Goal: Task Accomplishment & Management: Manage account settings

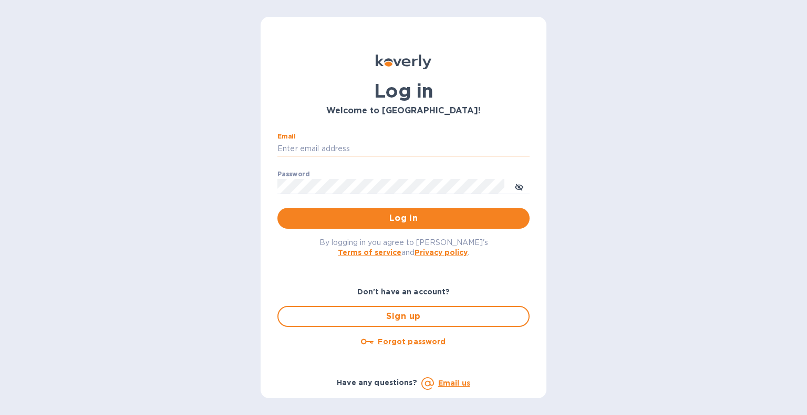
click at [361, 150] on input "Email" at bounding box center [403, 149] width 252 height 16
type input "[EMAIL_ADDRESS][DOMAIN_NAME]"
click at [466, 223] on span "Log in" at bounding box center [403, 218] width 235 height 13
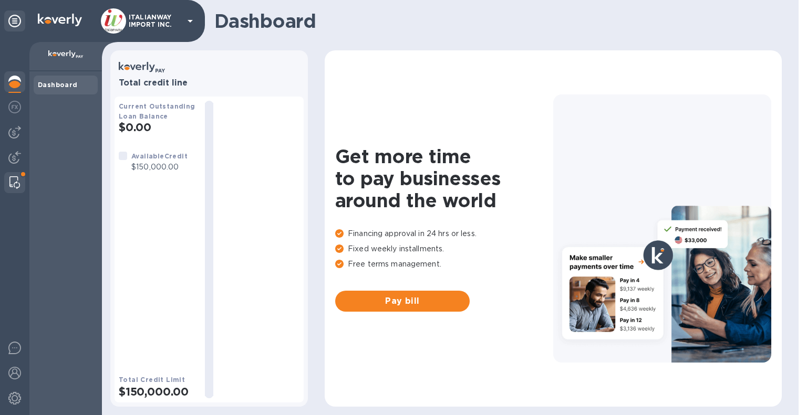
click at [15, 180] on img at bounding box center [14, 182] width 11 height 13
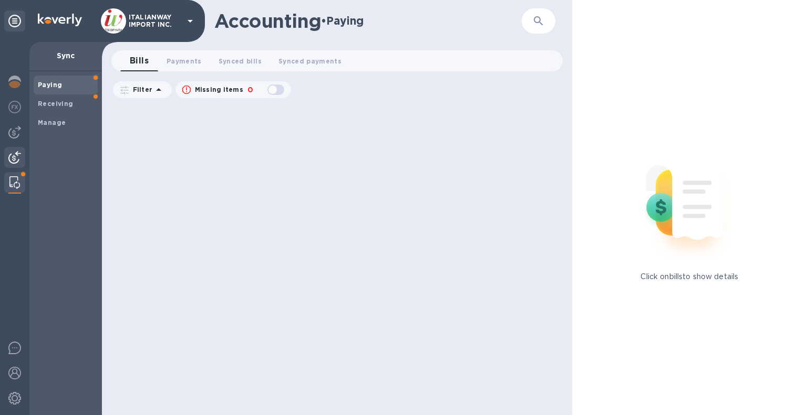
click at [11, 152] on img at bounding box center [14, 157] width 13 height 13
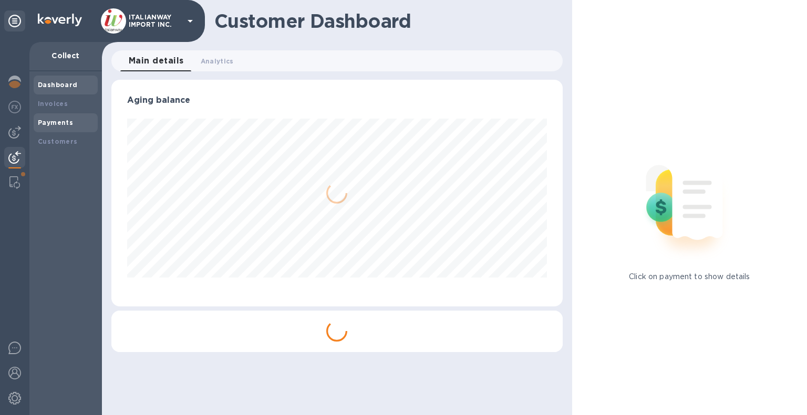
scroll to position [227, 451]
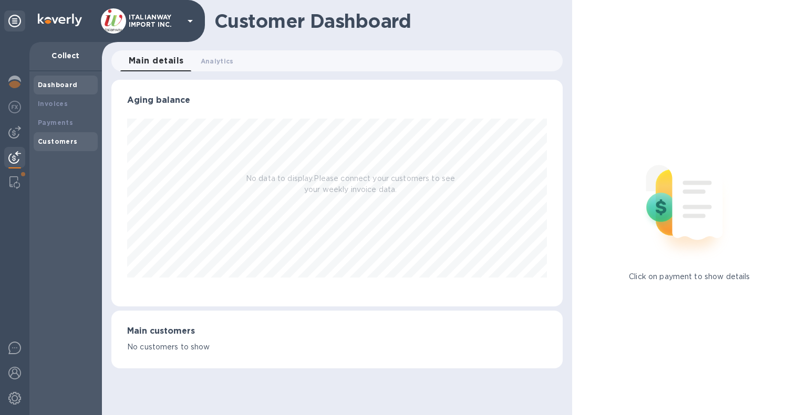
click at [67, 138] on b "Customers" at bounding box center [58, 142] width 40 height 8
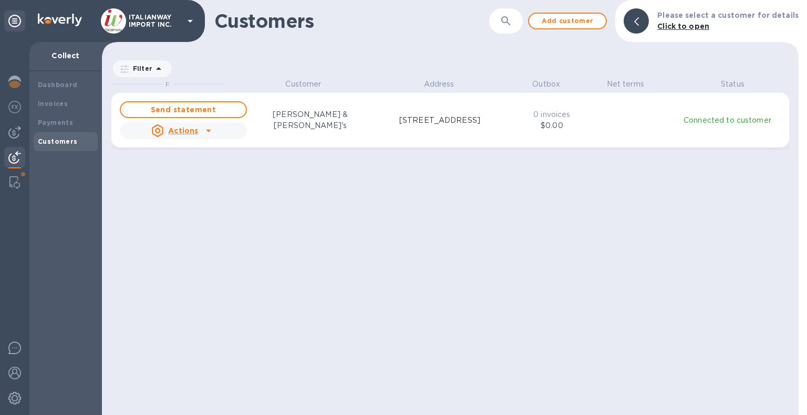
scroll to position [329, 692]
click at [11, 124] on div at bounding box center [14, 132] width 21 height 21
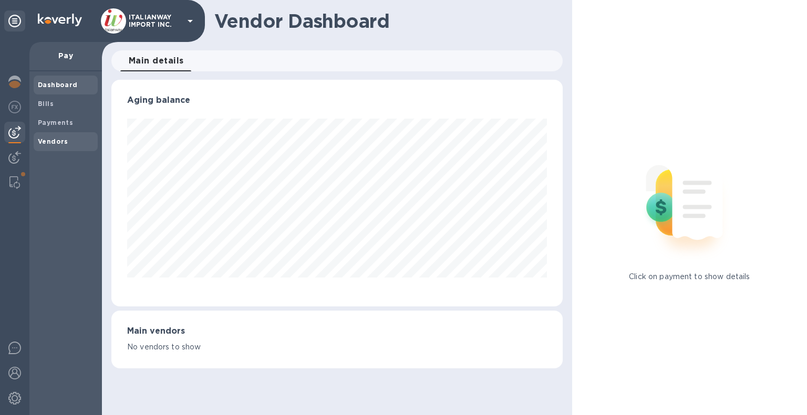
click at [50, 142] on b "Vendors" at bounding box center [53, 142] width 30 height 8
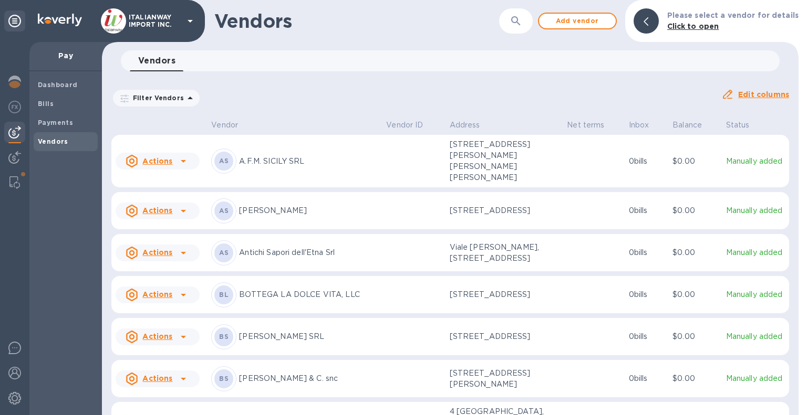
click at [521, 25] on icon "button" at bounding box center [515, 21] width 13 height 13
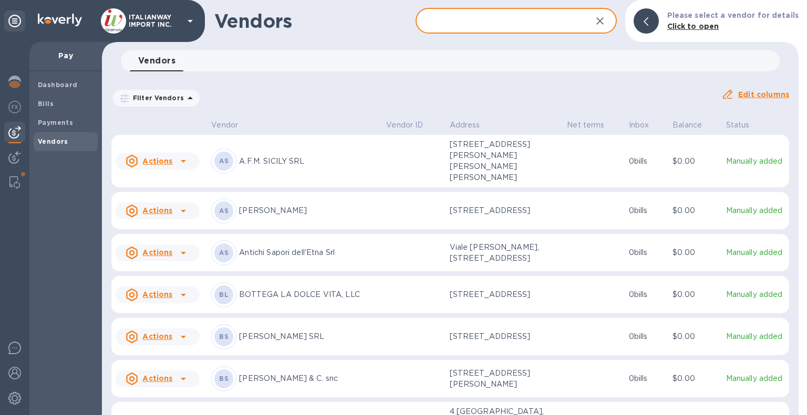
type input "c"
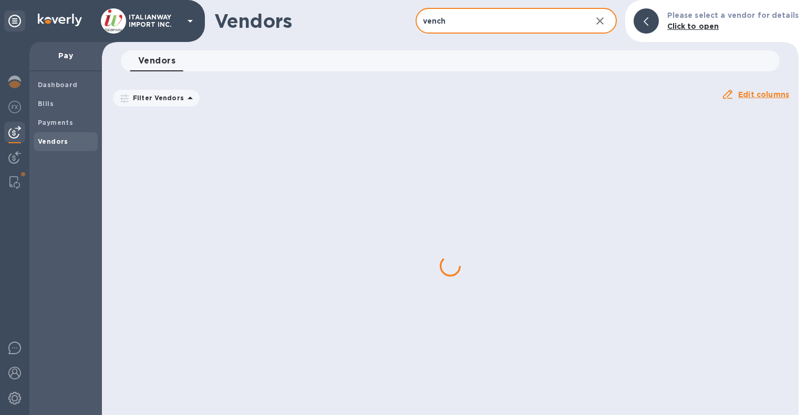
type input "venchi"
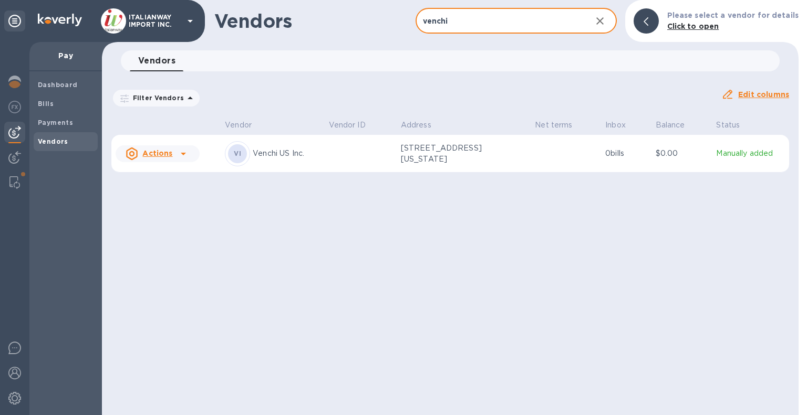
click at [759, 93] on u "Edit columns" at bounding box center [763, 94] width 51 height 8
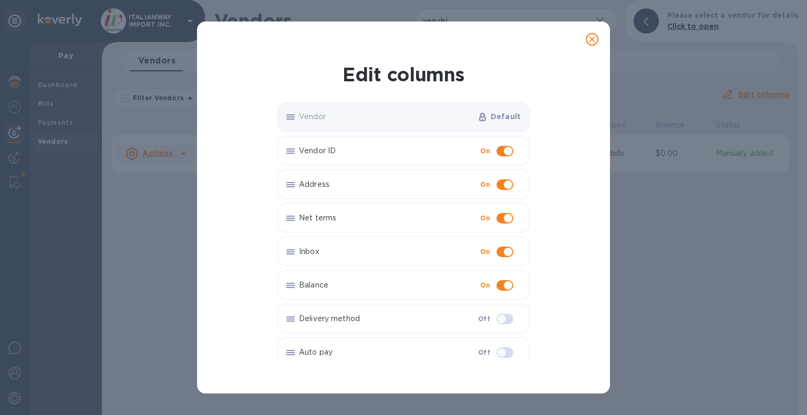
click at [592, 36] on icon "close" at bounding box center [592, 39] width 11 height 11
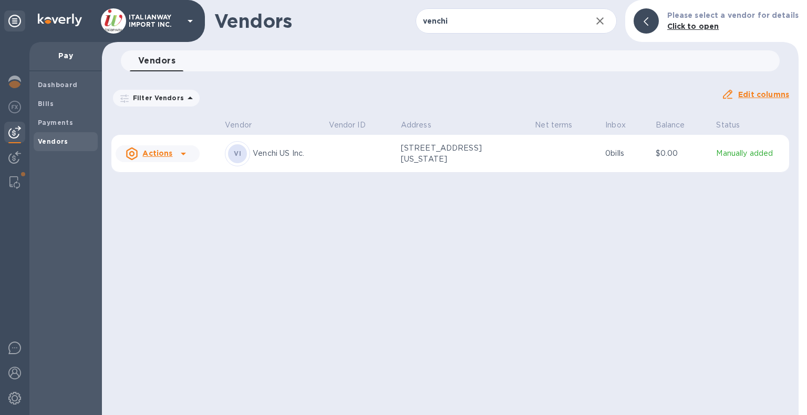
click at [279, 153] on p "Venchi US Inc." at bounding box center [286, 153] width 67 height 11
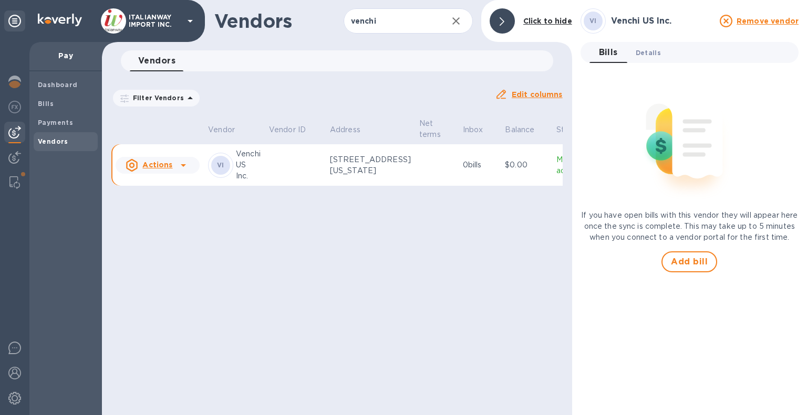
click at [647, 55] on span "Details 0" at bounding box center [647, 52] width 25 height 11
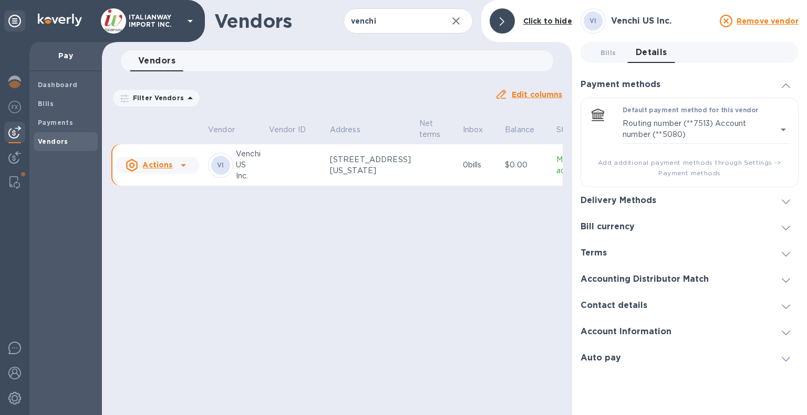
click at [633, 306] on h3 "Contact details" at bounding box center [613, 306] width 67 height 10
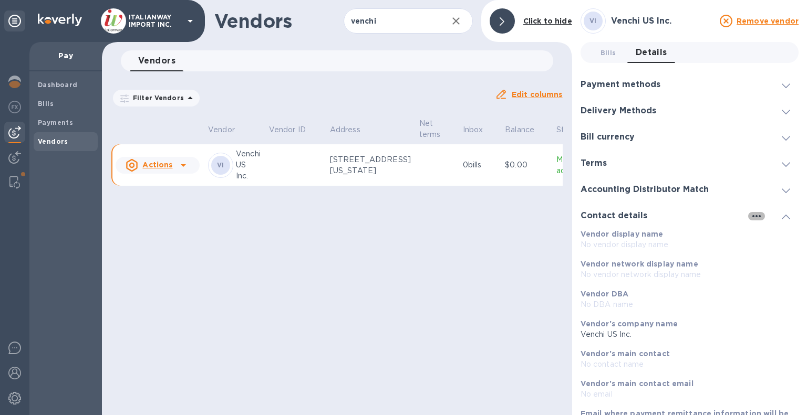
click at [755, 217] on icon "button" at bounding box center [756, 216] width 8 height 2
click at [766, 238] on p "Edit" at bounding box center [764, 238] width 16 height 11
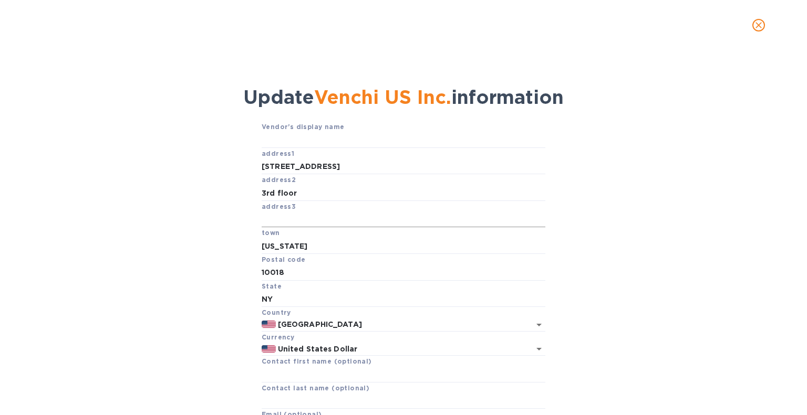
scroll to position [90, 0]
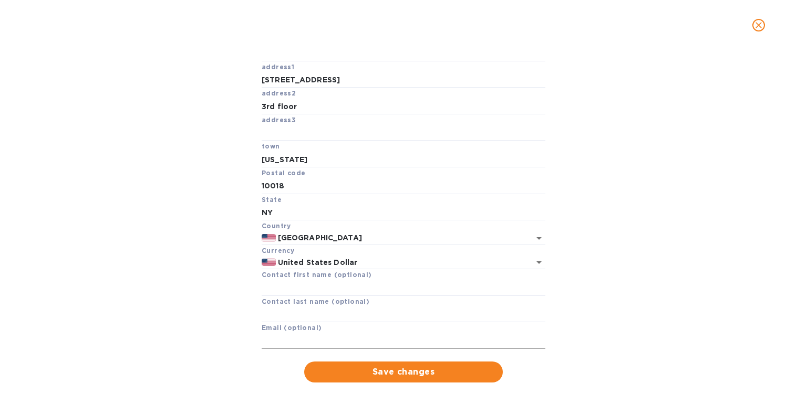
click at [330, 336] on input "text" at bounding box center [404, 341] width 284 height 16
paste input "[EMAIL_ADDRESS][DOMAIN_NAME]"
type input "[EMAIL_ADDRESS][DOMAIN_NAME]"
click at [410, 368] on span "Save changes" at bounding box center [403, 372] width 182 height 13
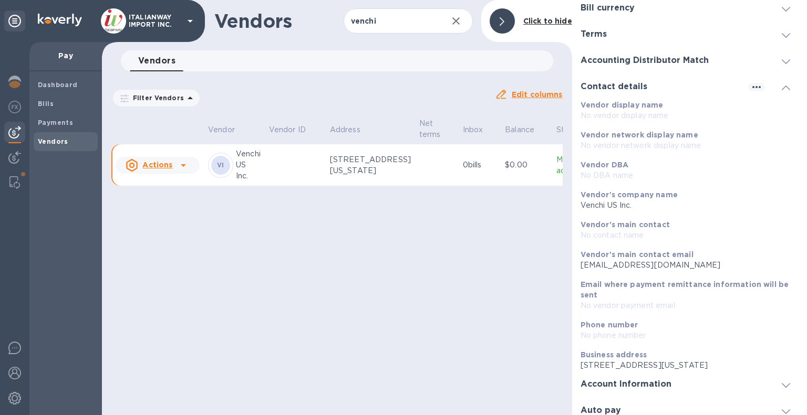
scroll to position [130, 0]
click at [750, 85] on icon "button" at bounding box center [756, 86] width 13 height 13
click at [765, 102] on p "Edit" at bounding box center [764, 107] width 16 height 11
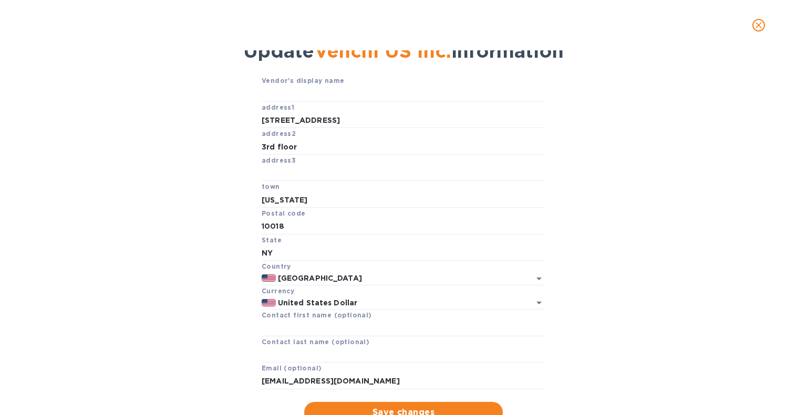
scroll to position [0, 0]
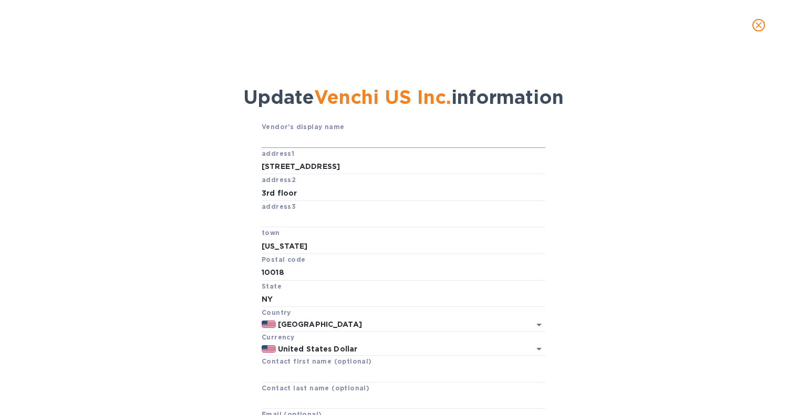
click at [333, 145] on input "text" at bounding box center [404, 140] width 284 height 16
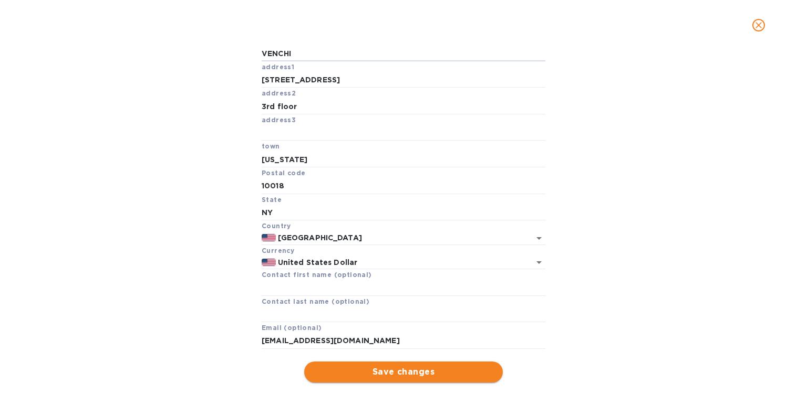
type input "VENCHI"
click at [422, 374] on span "Save changes" at bounding box center [403, 372] width 182 height 13
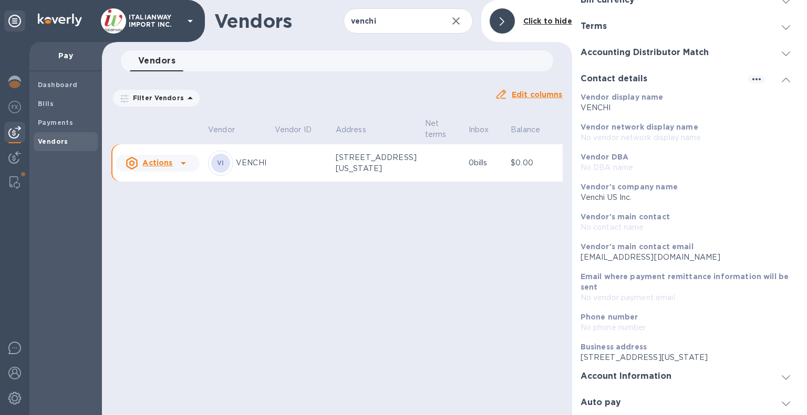
scroll to position [0, 0]
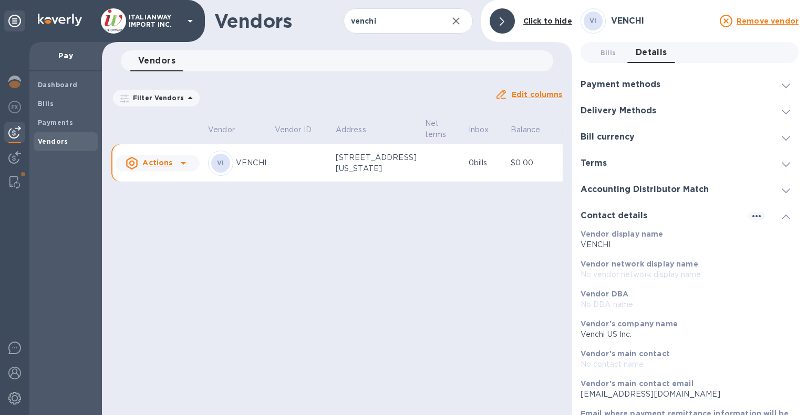
click at [782, 186] on span at bounding box center [785, 190] width 8 height 10
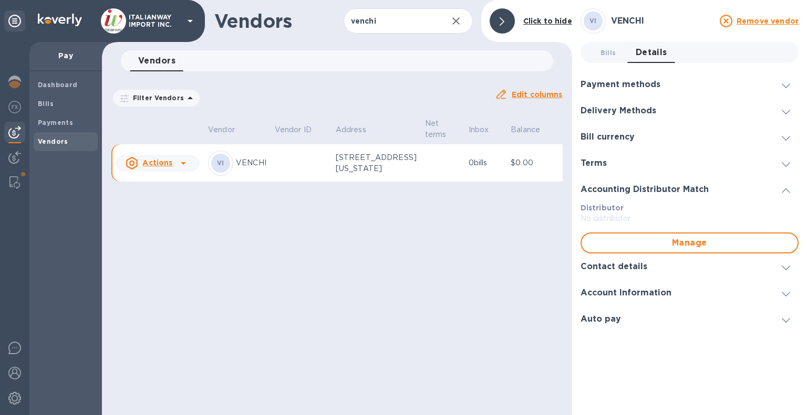
click at [787, 165] on icon at bounding box center [785, 164] width 8 height 5
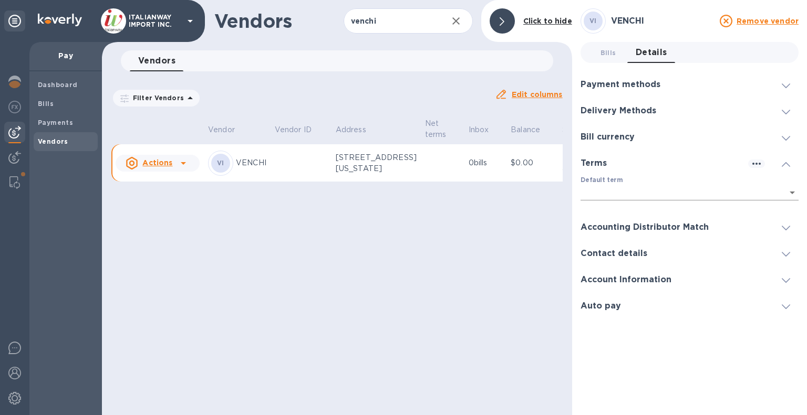
click at [791, 187] on body "ITALIANWAY IMPORT INC. Pay Dashboard Bills Payments Vendors Vendors venchi ​ Ad…" at bounding box center [403, 207] width 807 height 415
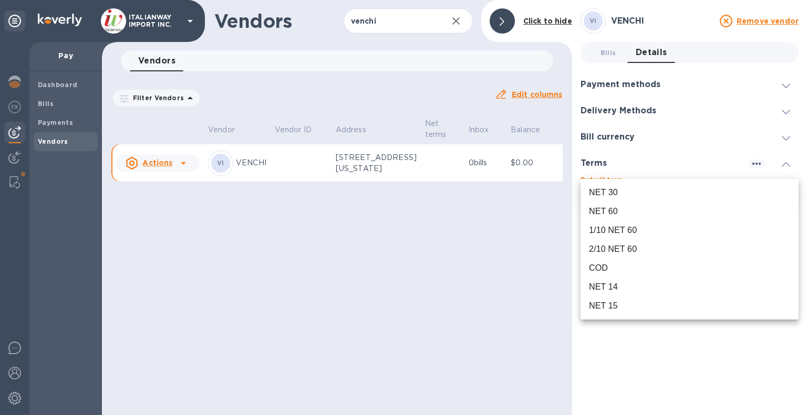
click at [654, 191] on div "NET 30" at bounding box center [689, 192] width 201 height 13
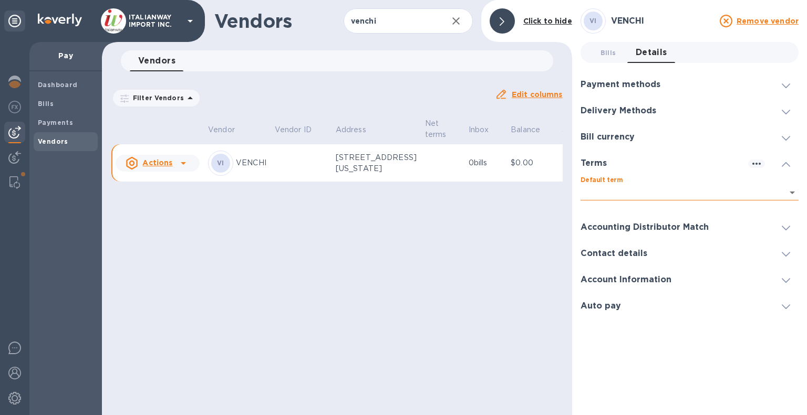
type input "d7d97ade-9def-4edf-b58c-73247063c987"
click at [786, 141] on span at bounding box center [785, 137] width 8 height 10
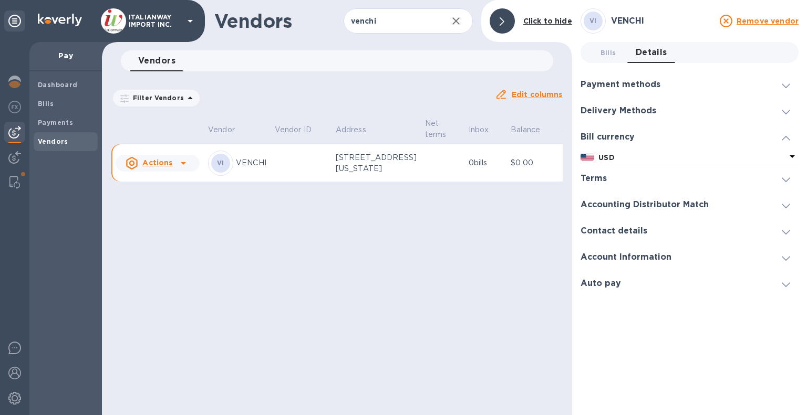
click at [784, 110] on icon at bounding box center [785, 112] width 8 height 5
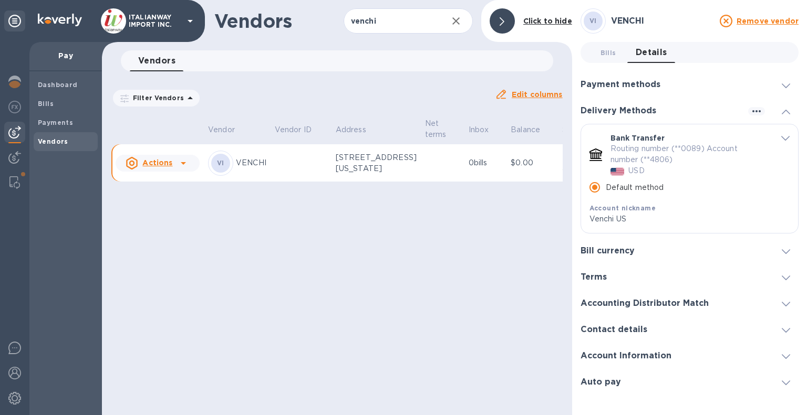
click at [786, 86] on icon at bounding box center [785, 85] width 8 height 5
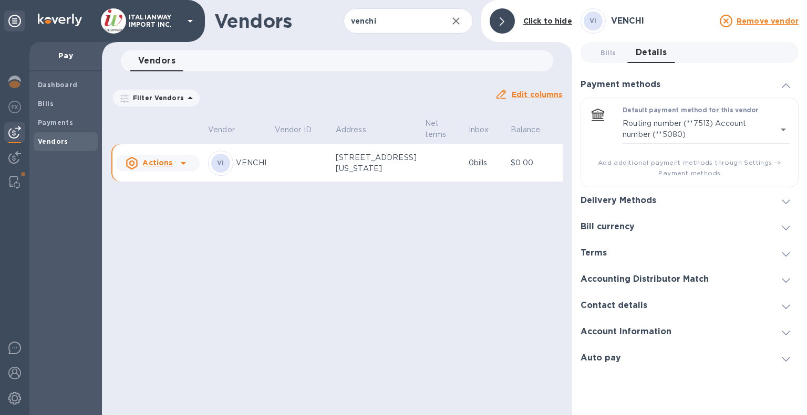
click at [787, 359] on icon at bounding box center [785, 359] width 8 height 5
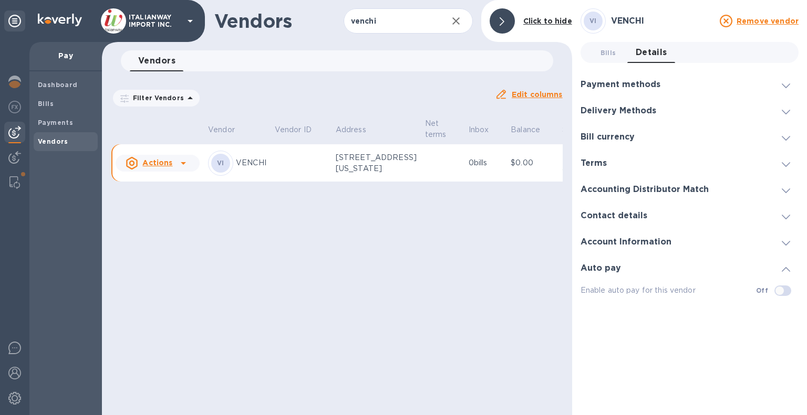
click at [783, 250] on div "Account Information" at bounding box center [689, 242] width 218 height 26
click at [786, 221] on div "Contact details" at bounding box center [689, 216] width 218 height 26
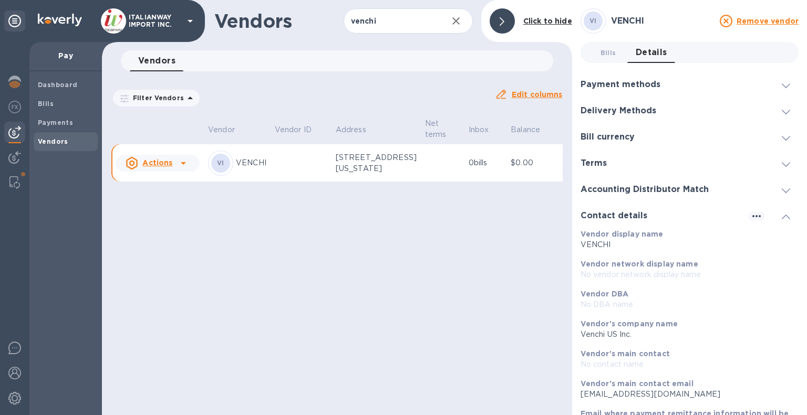
click at [626, 304] on p "No DBA name" at bounding box center [685, 304] width 210 height 11
click at [750, 218] on icon "button" at bounding box center [756, 216] width 13 height 13
click at [765, 239] on p "Edit" at bounding box center [764, 238] width 16 height 11
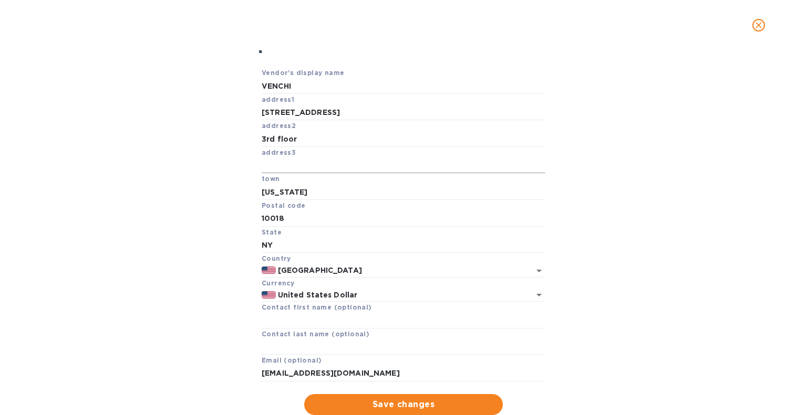
scroll to position [90, 0]
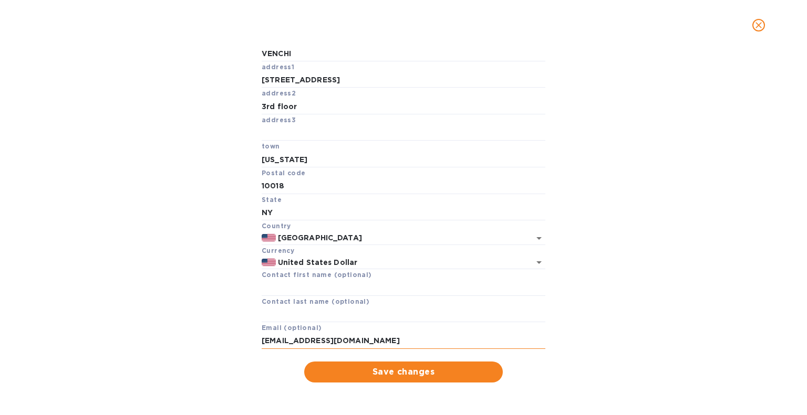
click at [380, 342] on input "[EMAIL_ADDRESS][DOMAIN_NAME]" at bounding box center [404, 341] width 284 height 16
paste input "[PERSON_NAME] <[EMAIL_ADDRESS][DOMAIN_NAME]>"
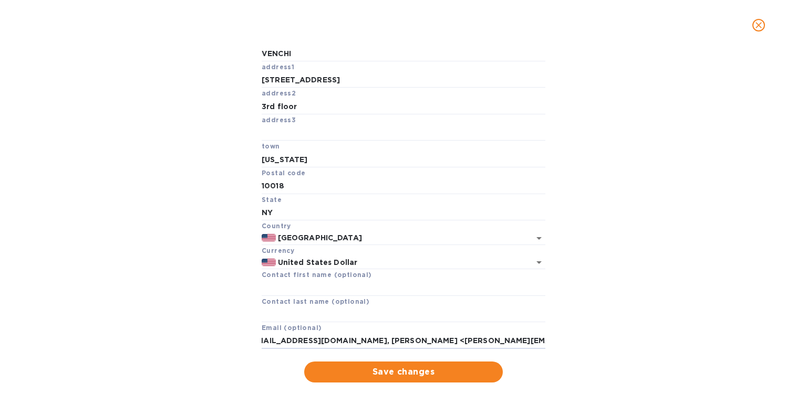
drag, startPoint x: 344, startPoint y: 341, endPoint x: 420, endPoint y: 349, distance: 76.6
click at [420, 349] on form "Vendor's display name VENCHI address1 [STREET_ADDRESS][US_STATE][US_STATE] Curr…" at bounding box center [404, 209] width 284 height 348
click at [498, 344] on input "[EMAIL_ADDRESS][DOMAIN_NAME], [DOMAIN_NAME][EMAIL_ADDRESS][DOMAIN_NAME]>" at bounding box center [404, 341] width 284 height 16
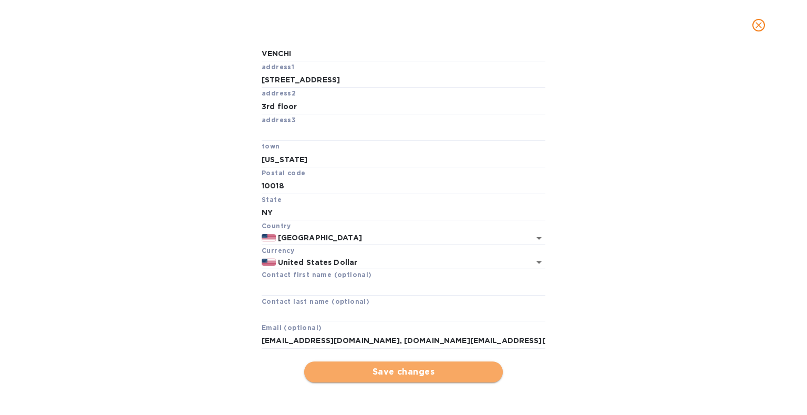
click at [446, 363] on button "Save changes" at bounding box center [403, 372] width 198 height 21
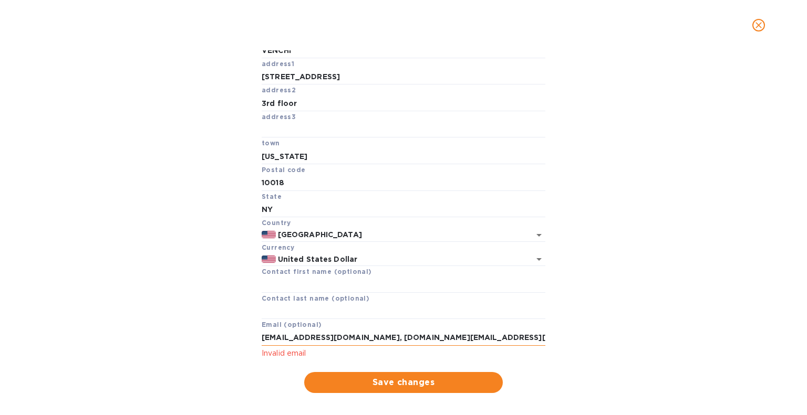
click at [356, 342] on input "[EMAIL_ADDRESS][DOMAIN_NAME], [DOMAIN_NAME][EMAIL_ADDRESS][DOMAIN_NAME]" at bounding box center [404, 338] width 284 height 16
click at [350, 341] on input "[EMAIL_ADDRESS][DOMAIN_NAME], [DOMAIN_NAME][EMAIL_ADDRESS][DOMAIN_NAME]" at bounding box center [404, 338] width 284 height 16
click at [392, 383] on span "Save changes" at bounding box center [403, 383] width 182 height 13
drag, startPoint x: 357, startPoint y: 339, endPoint x: 495, endPoint y: 350, distance: 138.5
click at [495, 350] on div "[EMAIL_ADDRESS][DOMAIN_NAME]; [DOMAIN_NAME][EMAIL_ADDRESS][DOMAIN_NAME] Invalid…" at bounding box center [404, 344] width 284 height 29
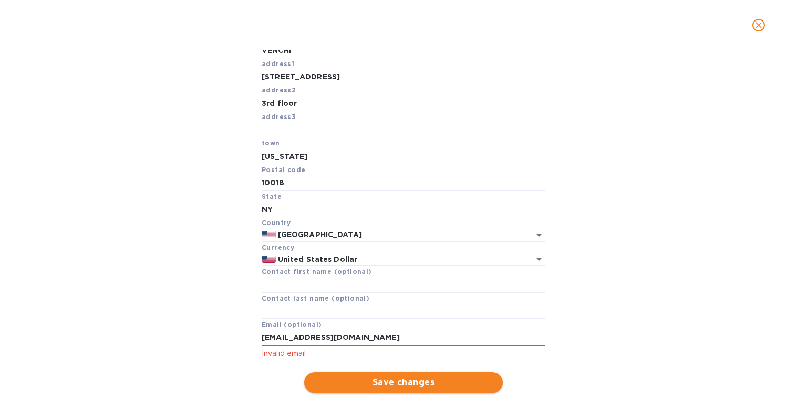
type input "[EMAIL_ADDRESS][DOMAIN_NAME]"
click at [465, 385] on span "Save changes" at bounding box center [403, 383] width 182 height 13
